Goal: Find specific page/section: Find specific page/section

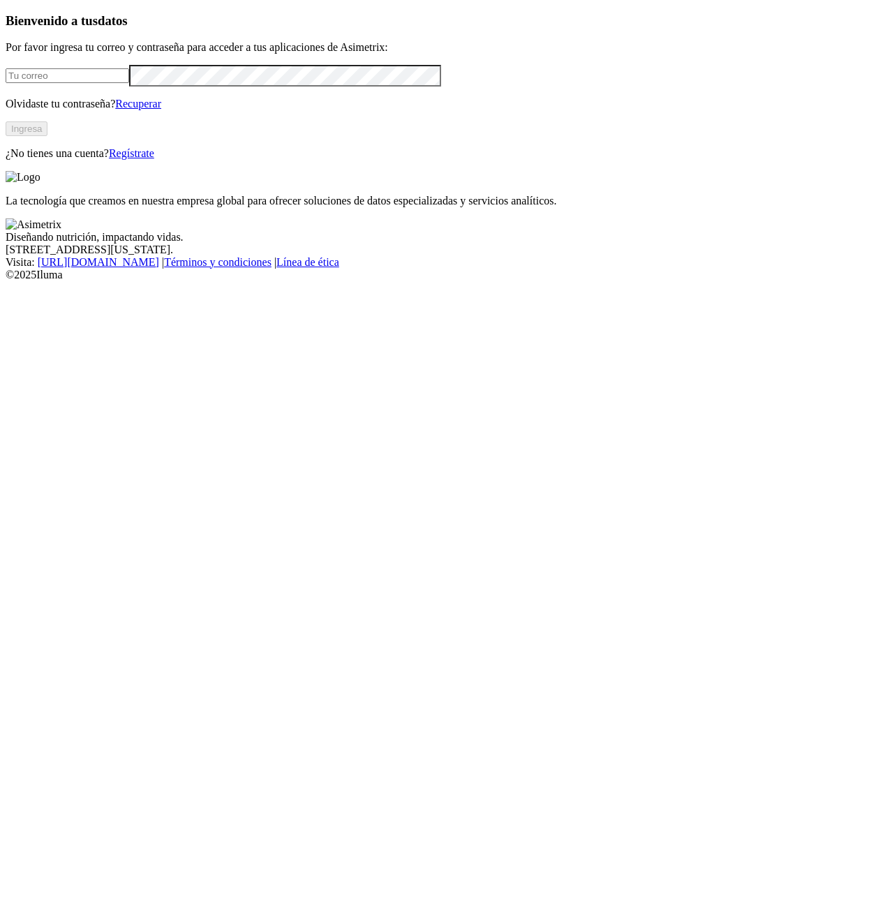
type input "[PERSON_NAME][EMAIL_ADDRESS][PERSON_NAME][DOMAIN_NAME]"
click at [47, 136] on button "Ingresa" at bounding box center [27, 128] width 42 height 15
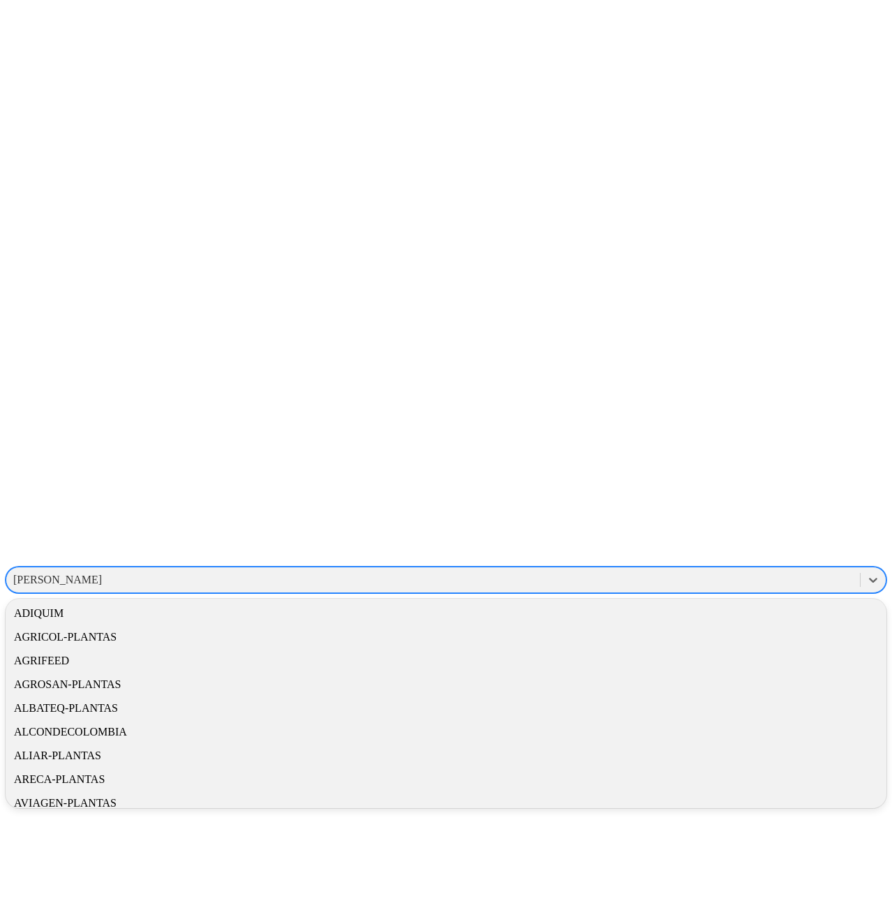
click at [704, 570] on div "[PERSON_NAME]" at bounding box center [433, 580] width 854 height 21
click at [825, 218] on div "option ALIAR-PLANTAS focused, 7 of 34. 34 results available. Use Up and Down to…" at bounding box center [446, 766] width 881 height 1520
